Goal: Find specific page/section: Find specific page/section

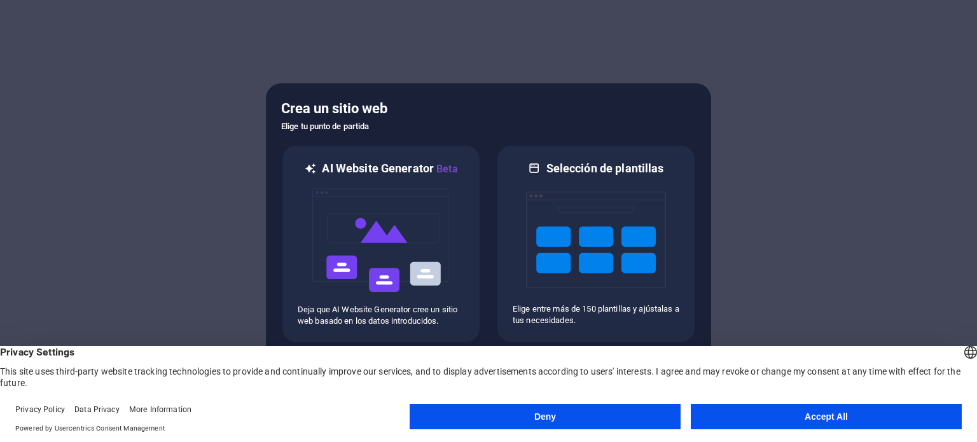
click at [817, 408] on button "Accept All" at bounding box center [826, 416] width 271 height 25
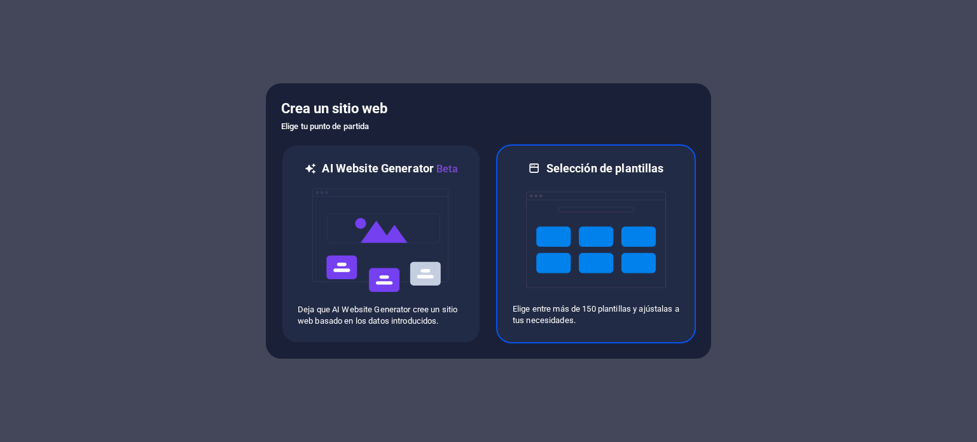
click at [550, 259] on img at bounding box center [596, 239] width 140 height 127
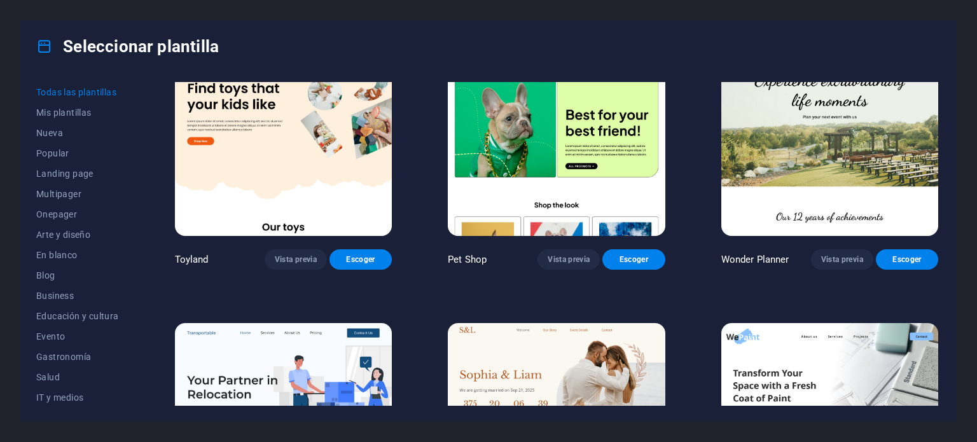
scroll to position [1081, 0]
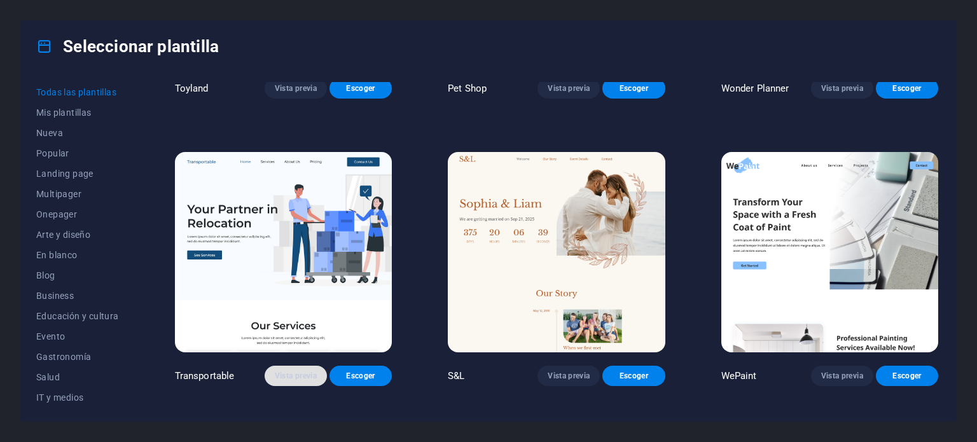
click at [300, 378] on button "Vista previa" at bounding box center [296, 376] width 62 height 20
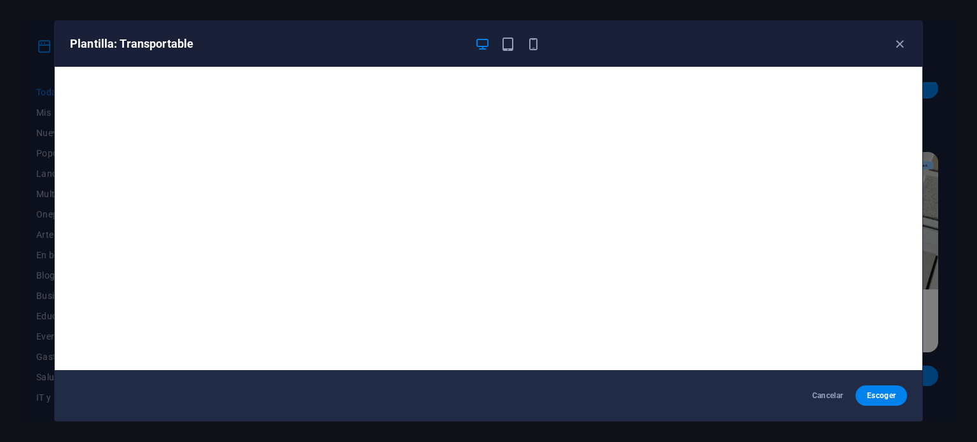
click at [504, 35] on div "Plantilla: Transportable" at bounding box center [488, 44] width 867 height 46
click at [514, 43] on icon "button" at bounding box center [507, 44] width 15 height 15
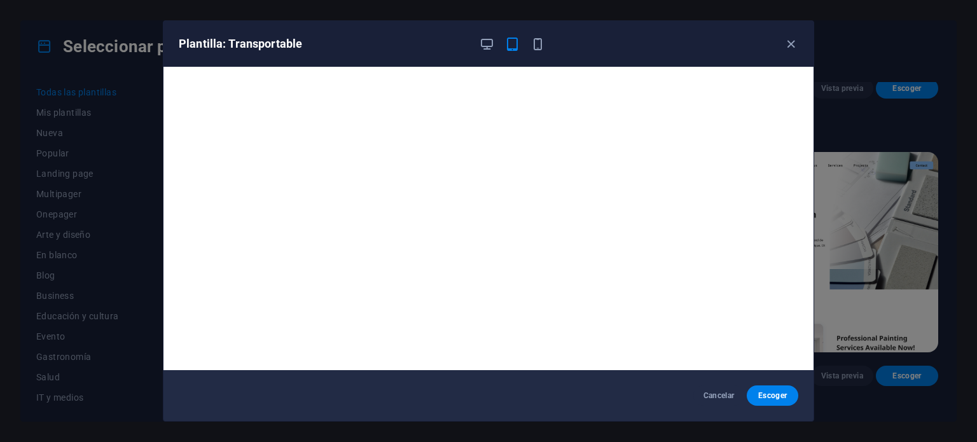
scroll to position [3, 0]
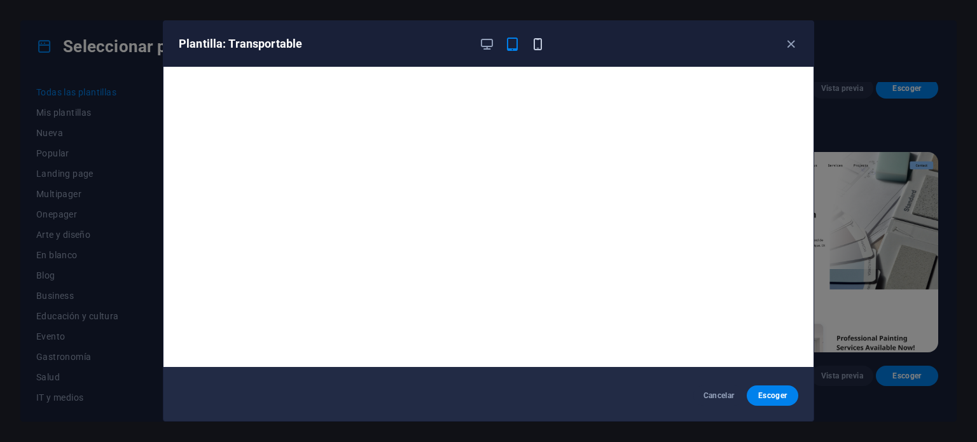
click at [539, 37] on icon "button" at bounding box center [537, 44] width 15 height 15
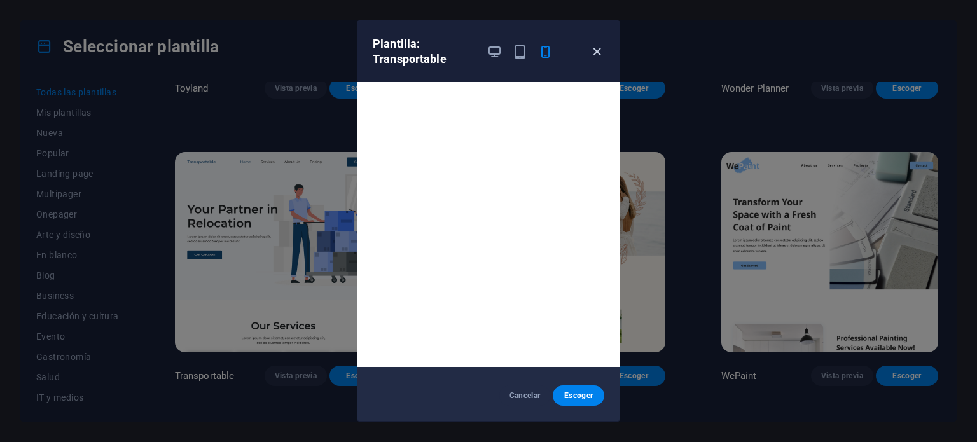
click at [598, 50] on icon "button" at bounding box center [597, 52] width 15 height 15
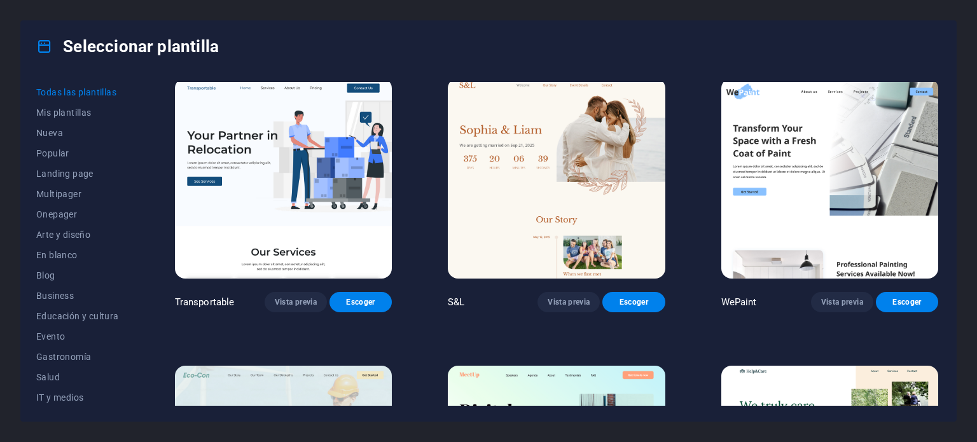
scroll to position [1081, 0]
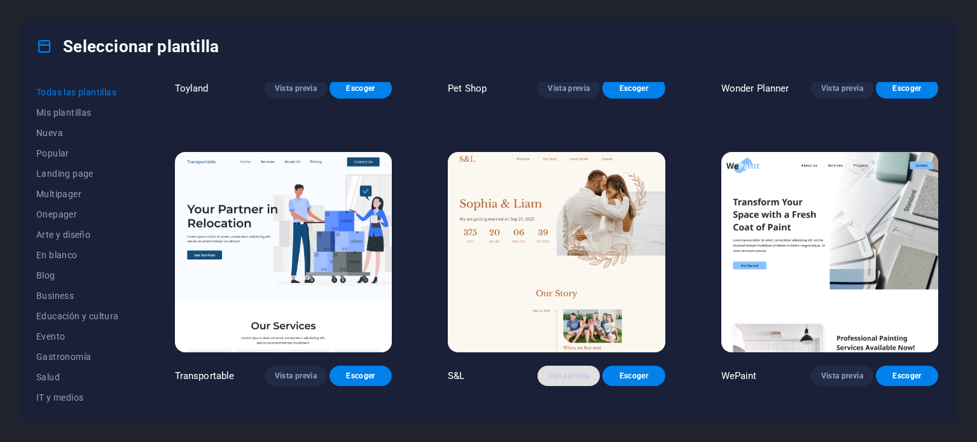
click at [557, 371] on span "Vista previa" at bounding box center [569, 376] width 42 height 10
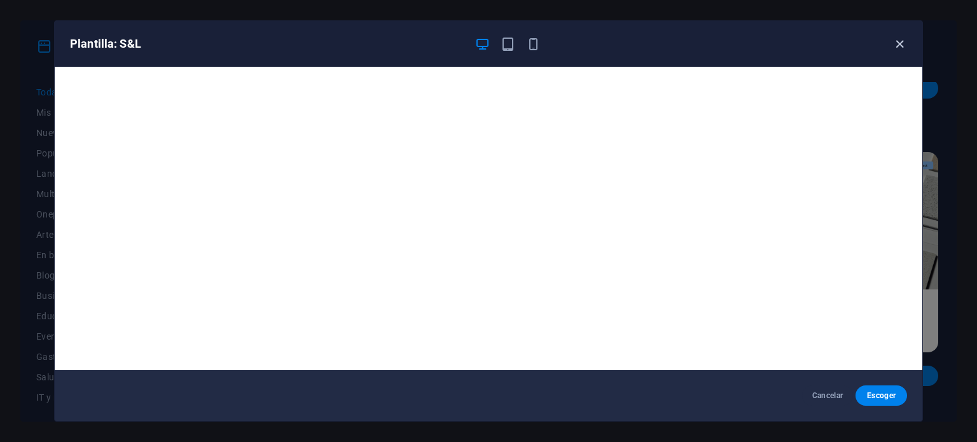
click at [906, 42] on icon "button" at bounding box center [899, 44] width 15 height 15
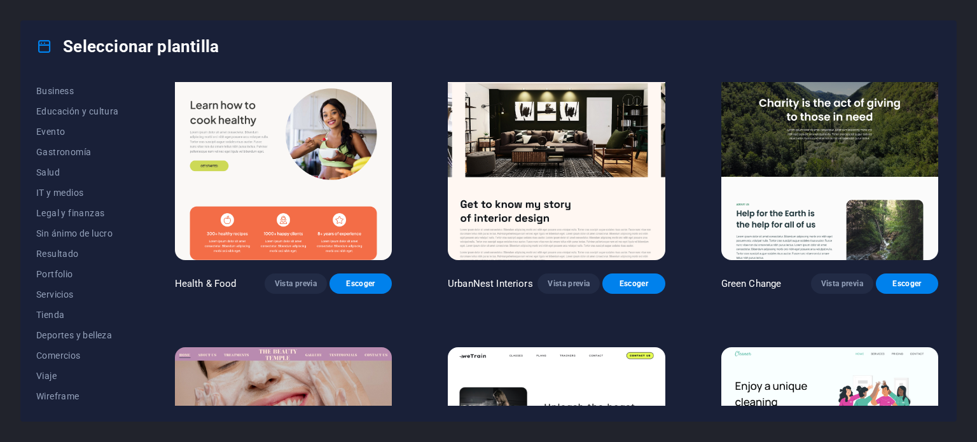
scroll to position [1971, 0]
